Goal: Information Seeking & Learning: Check status

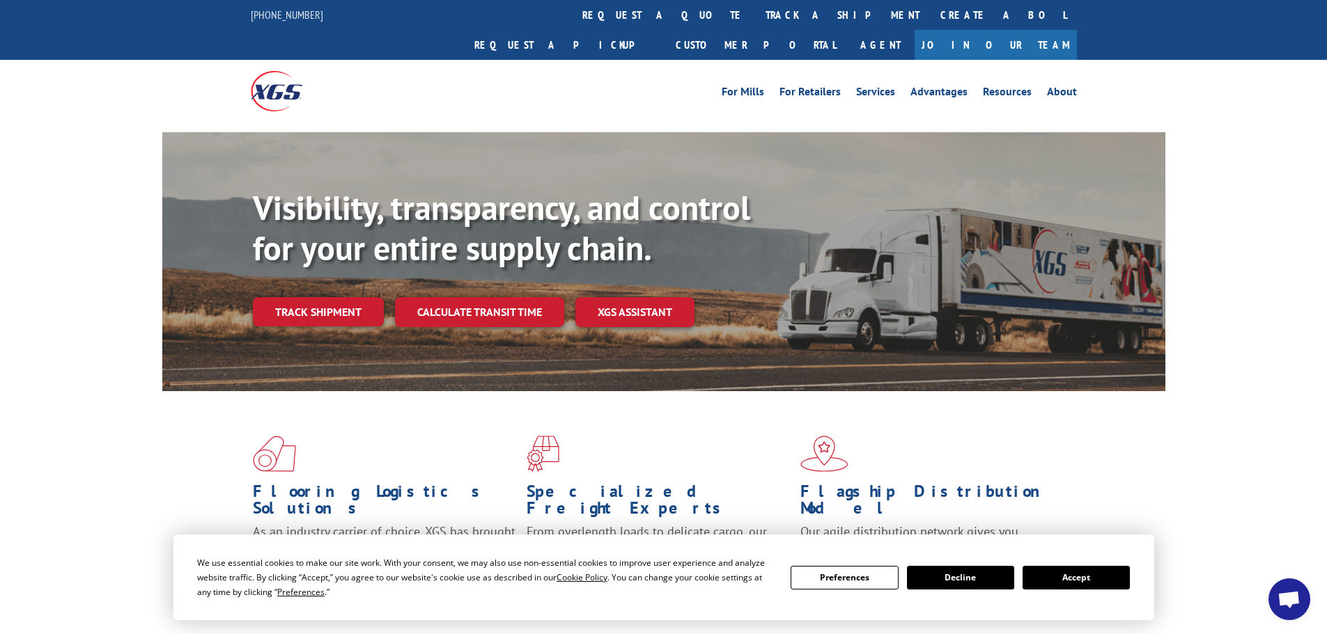
click at [300, 260] on div "Visibility, transparency, and control for your entire supply chain. Track shipm…" at bounding box center [709, 285] width 912 height 194
click at [300, 297] on link "Track shipment" at bounding box center [318, 311] width 131 height 29
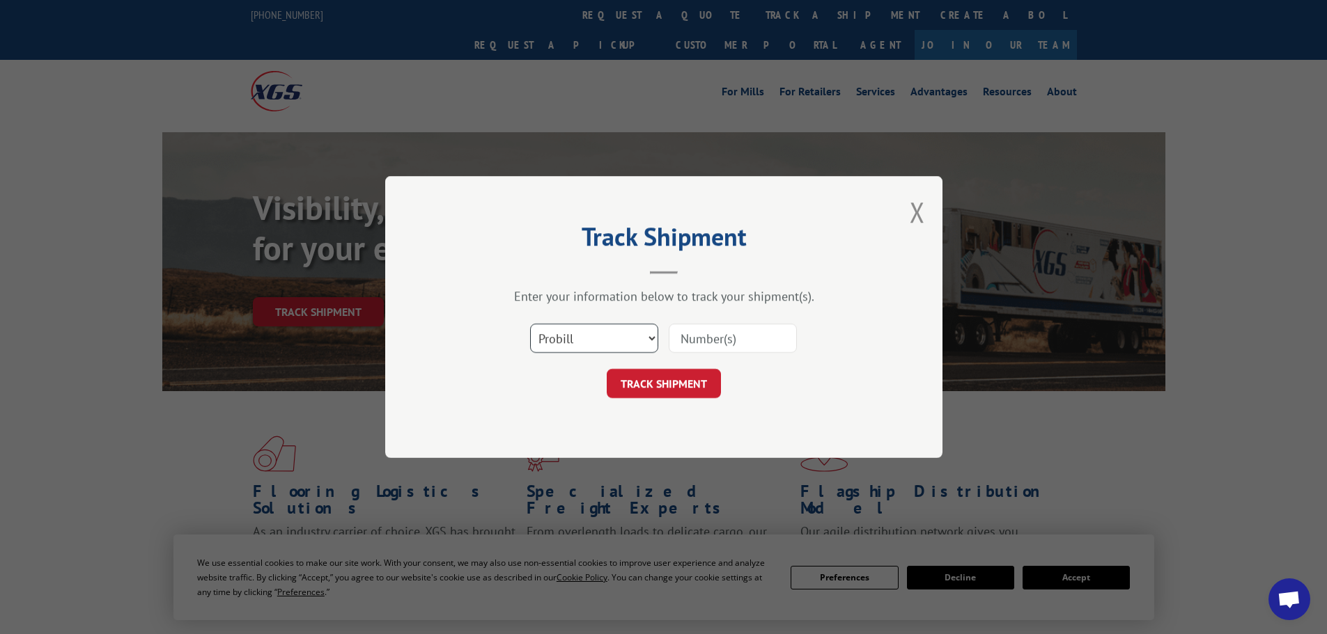
drag, startPoint x: 564, startPoint y: 324, endPoint x: 561, endPoint y: 336, distance: 12.2
click at [563, 327] on select "Select category... Probill BOL PO" at bounding box center [594, 338] width 128 height 29
select select "bol"
click at [530, 324] on select "Select category... Probill BOL PO" at bounding box center [594, 338] width 128 height 29
click at [719, 331] on input at bounding box center [733, 338] width 128 height 29
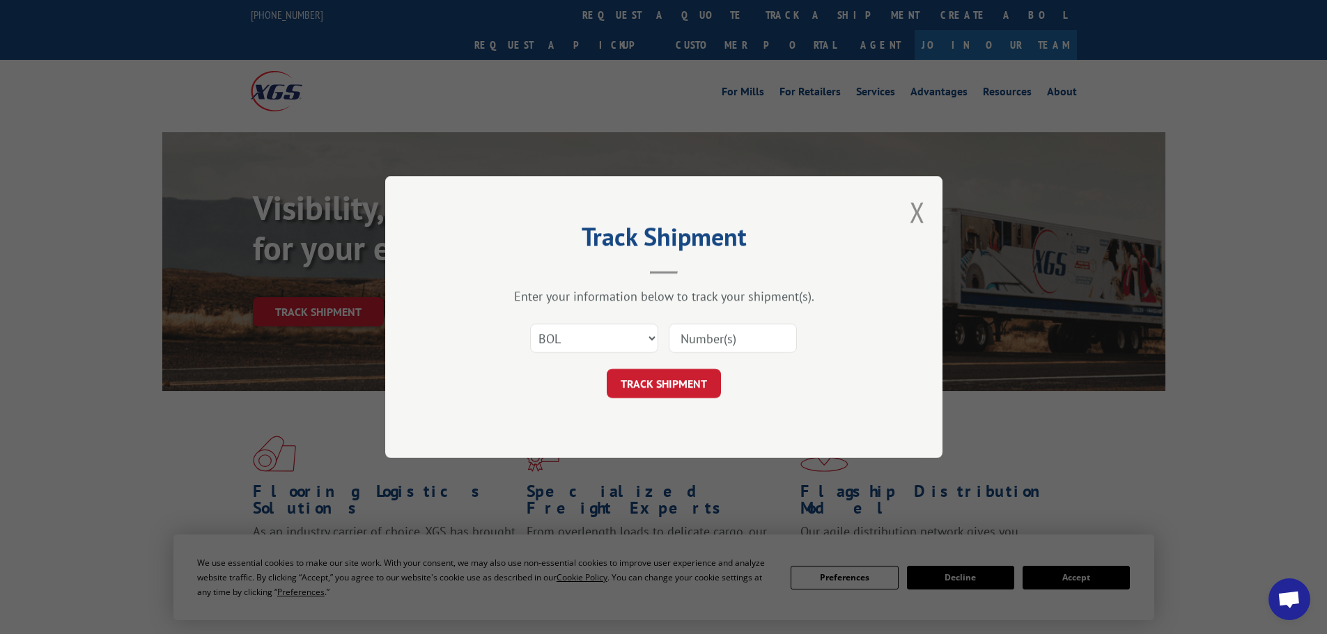
paste input "7048663"
type input "7048663"
click at [676, 375] on button "TRACK SHIPMENT" at bounding box center [664, 383] width 114 height 29
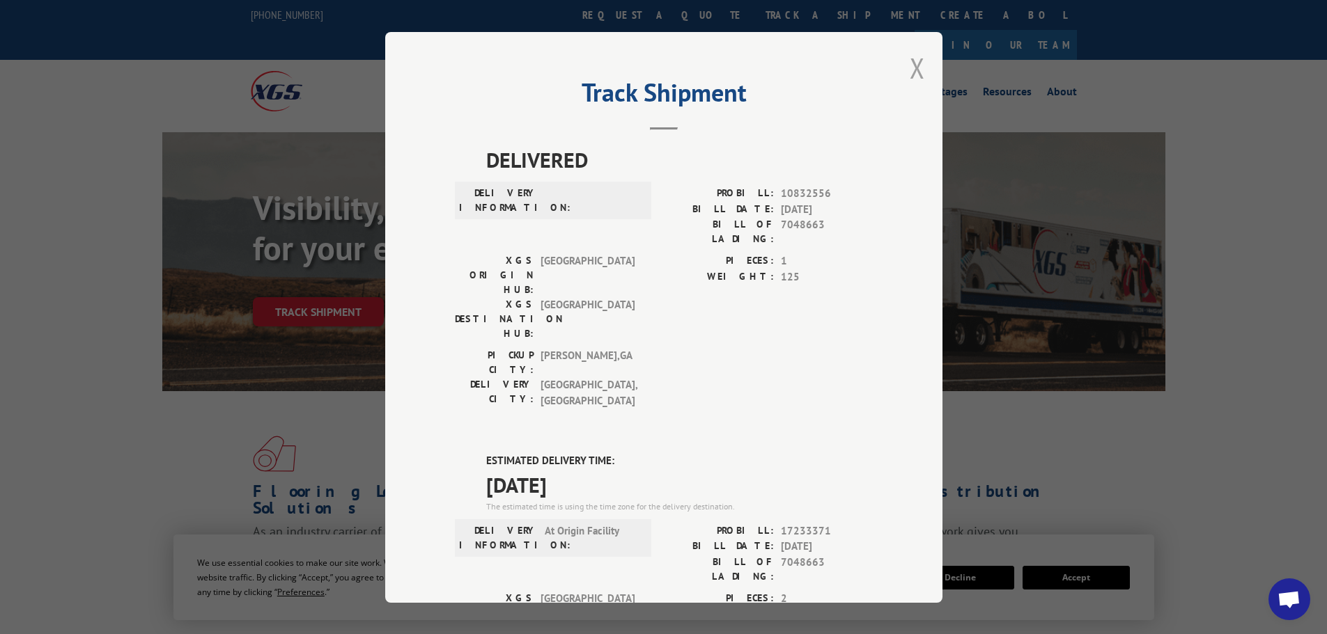
click at [910, 73] on button "Close modal" at bounding box center [917, 67] width 15 height 37
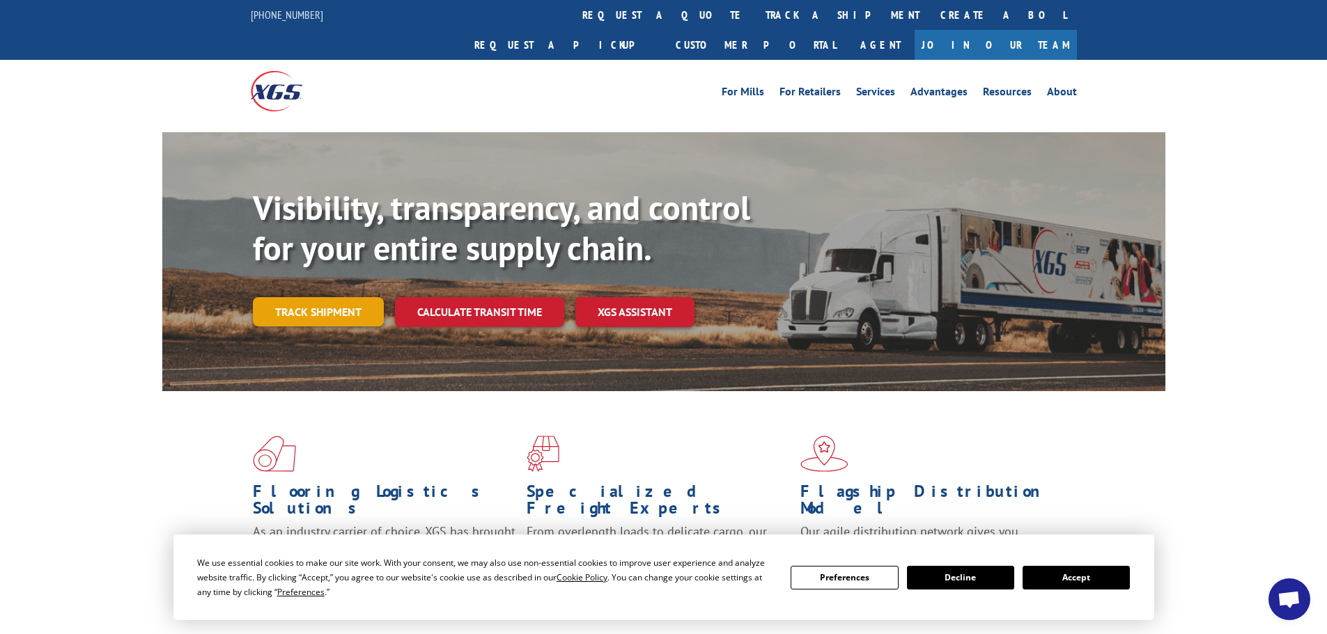
click at [328, 297] on link "Track shipment" at bounding box center [318, 311] width 131 height 29
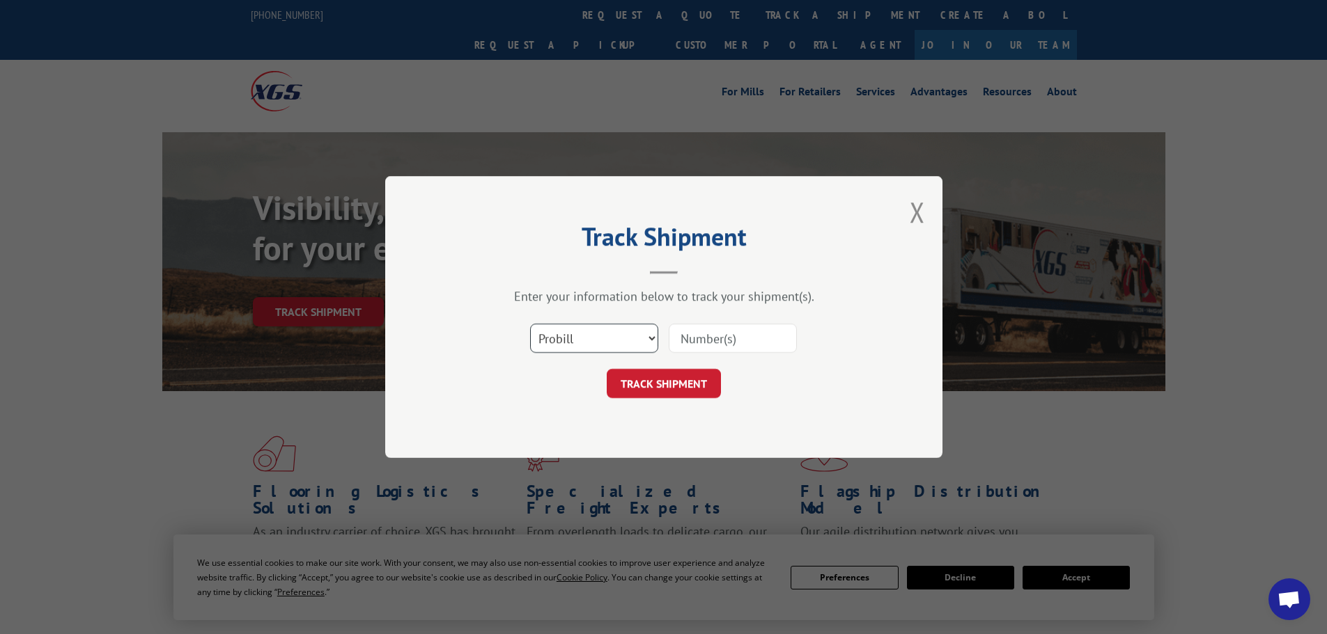
drag, startPoint x: 598, startPoint y: 343, endPoint x: 594, endPoint y: 350, distance: 7.8
click at [598, 343] on select "Select category... Probill BOL PO" at bounding box center [594, 338] width 128 height 29
select select "bol"
click at [530, 324] on select "Select category... Probill BOL PO" at bounding box center [594, 338] width 128 height 29
click at [698, 343] on input at bounding box center [733, 338] width 128 height 29
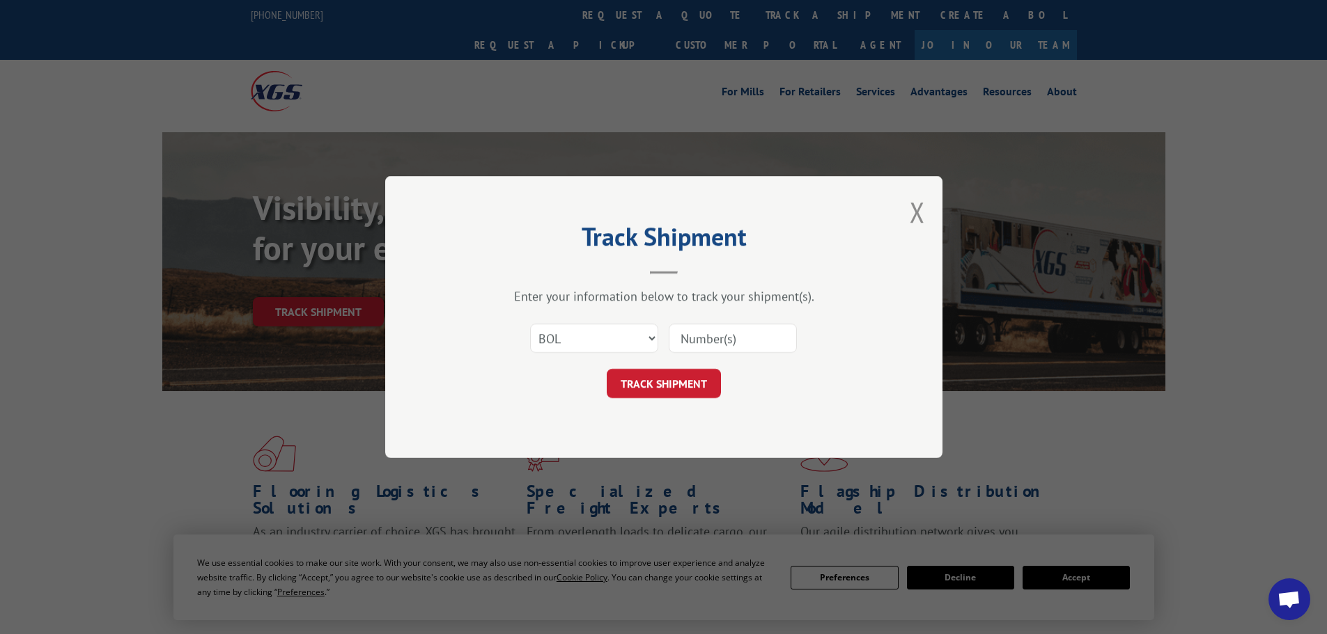
paste input "5522339"
type input "5522339"
click at [657, 380] on button "TRACK SHIPMENT" at bounding box center [664, 383] width 114 height 29
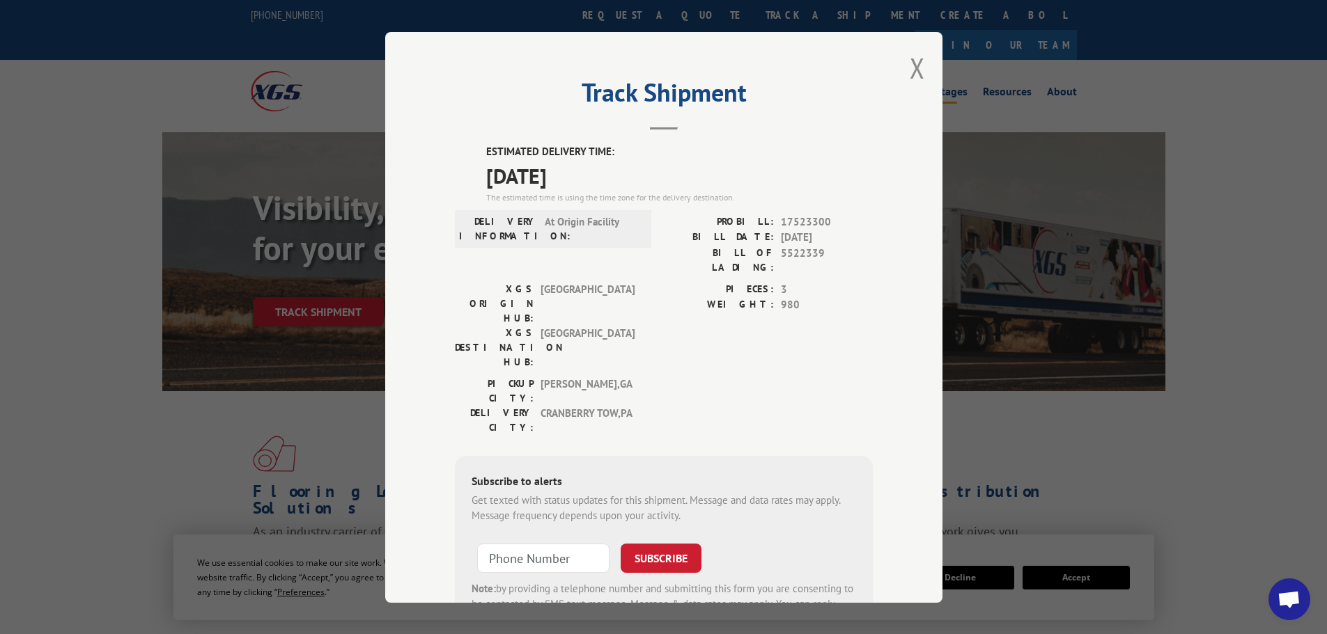
click at [910, 58] on button "Close modal" at bounding box center [917, 67] width 15 height 37
